Goal: Task Accomplishment & Management: Manage account settings

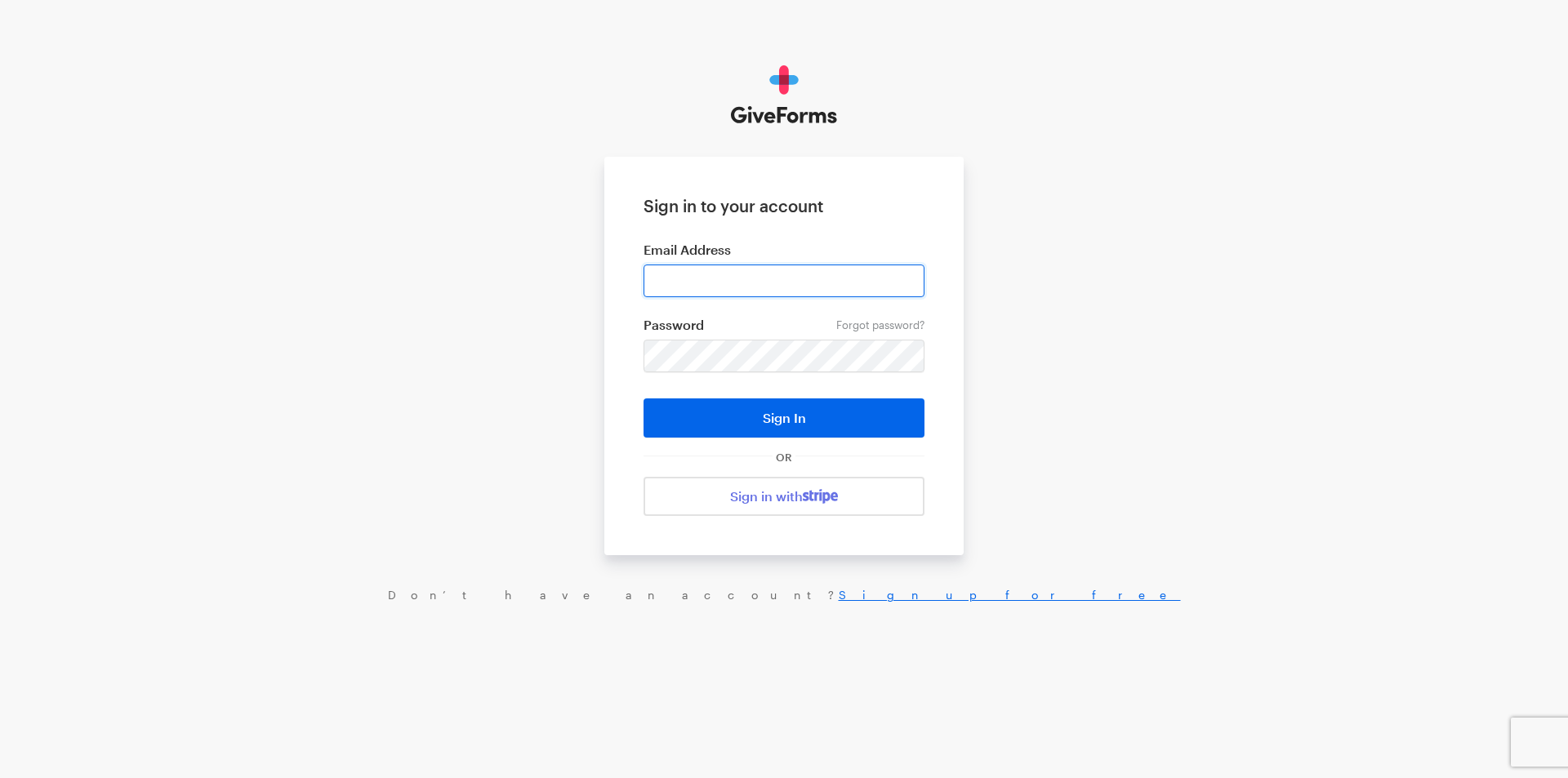
drag, startPoint x: 0, startPoint y: 0, endPoint x: 656, endPoint y: 272, distance: 710.2
click at [656, 272] on input "email" at bounding box center [784, 280] width 281 height 32
type input "jray@brightfocus.org"
click at [643, 398] on button "Sign In" at bounding box center [784, 418] width 281 height 39
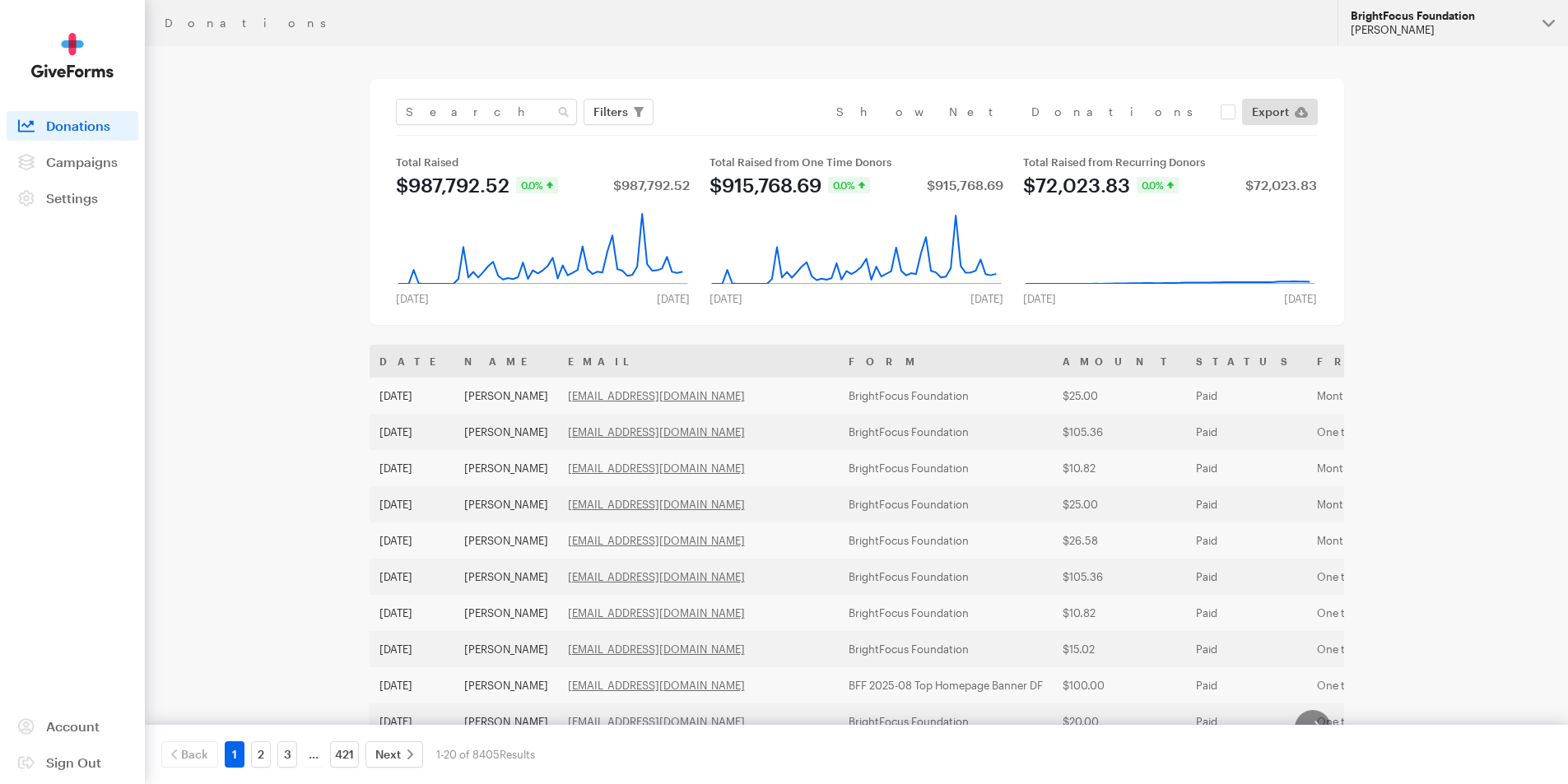
click at [1405, 34] on div "[PERSON_NAME]" at bounding box center [1440, 30] width 179 height 14
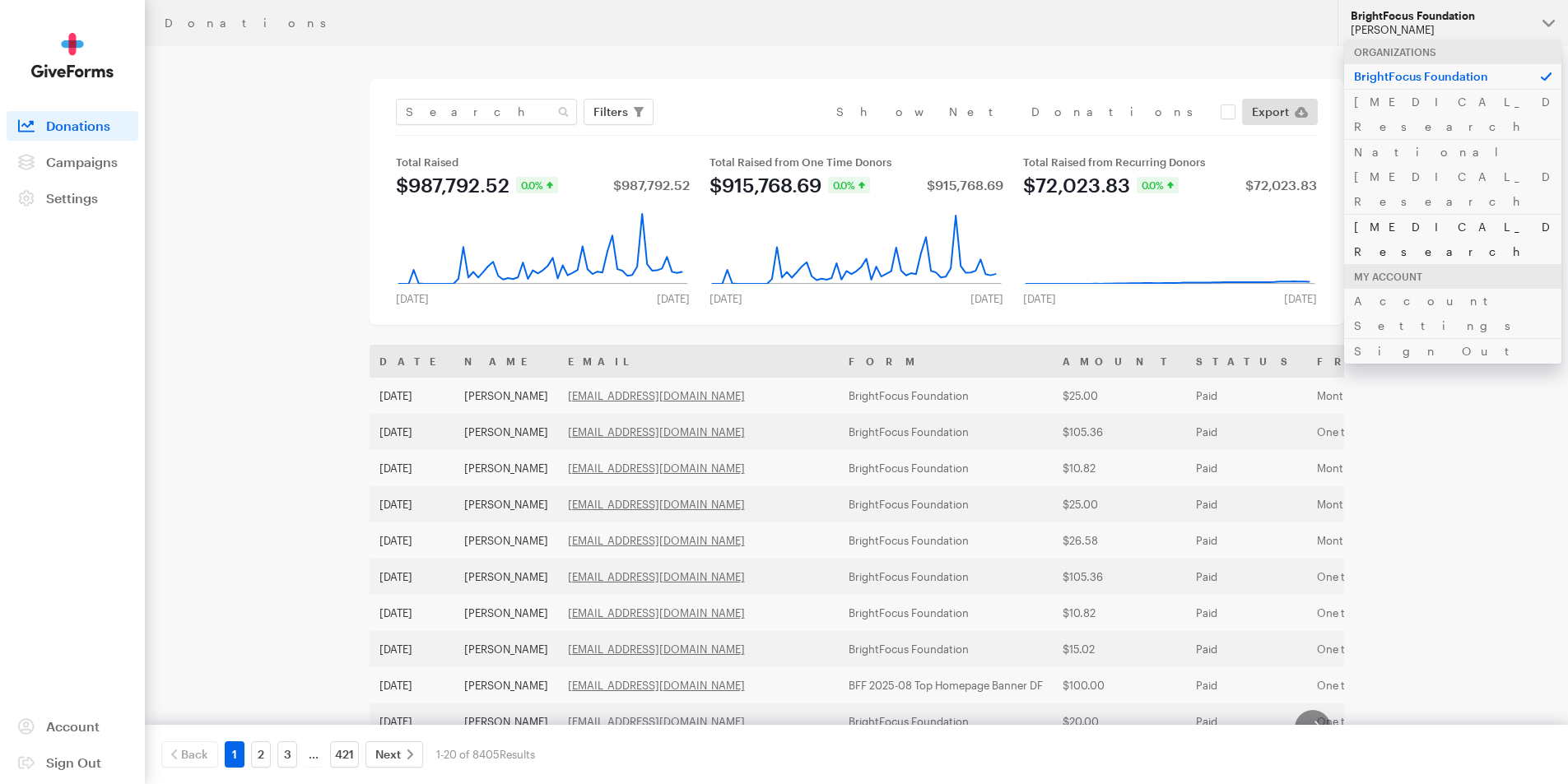
click at [1388, 214] on link "[MEDICAL_DATA] Research" at bounding box center [1452, 239] width 217 height 50
